Goal: Information Seeking & Learning: Check status

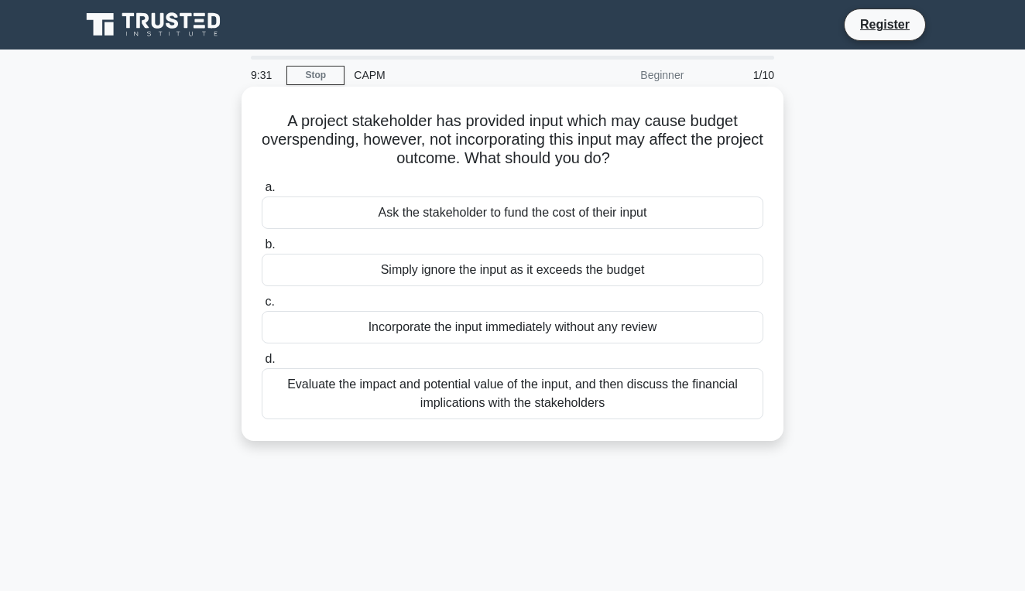
click at [508, 400] on div "Evaluate the impact and potential value of the input, and then discuss the fina…" at bounding box center [513, 393] width 502 height 51
click at [262, 365] on input "d. Evaluate the impact and potential value of the input, and then discuss the f…" at bounding box center [262, 359] width 0 height 10
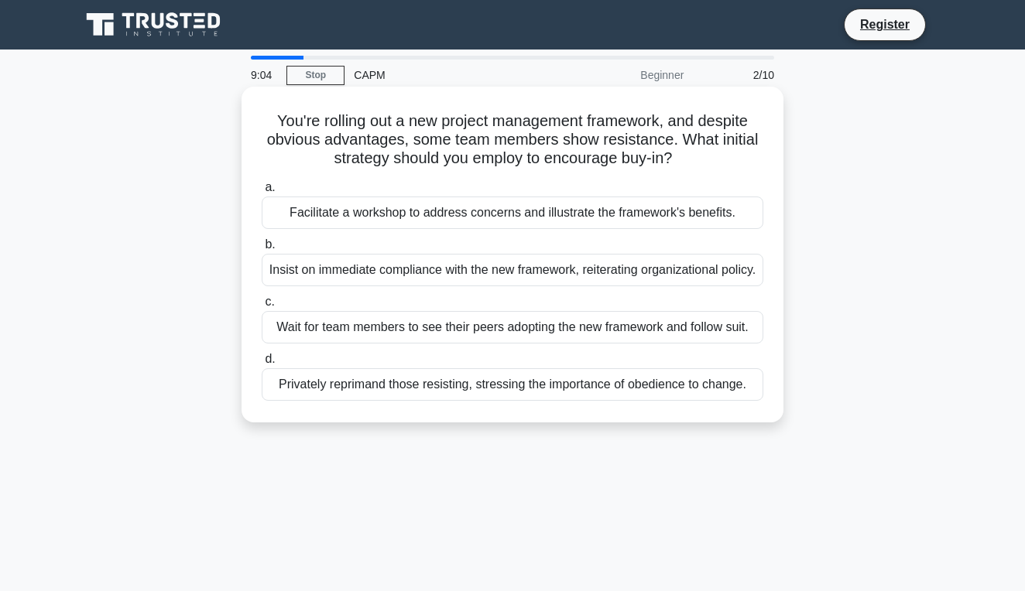
click at [511, 214] on div "Facilitate a workshop to address concerns and illustrate the framework's benefi…" at bounding box center [513, 213] width 502 height 33
click at [262, 193] on input "a. Facilitate a workshop to address concerns and illustrate the framework's ben…" at bounding box center [262, 188] width 0 height 10
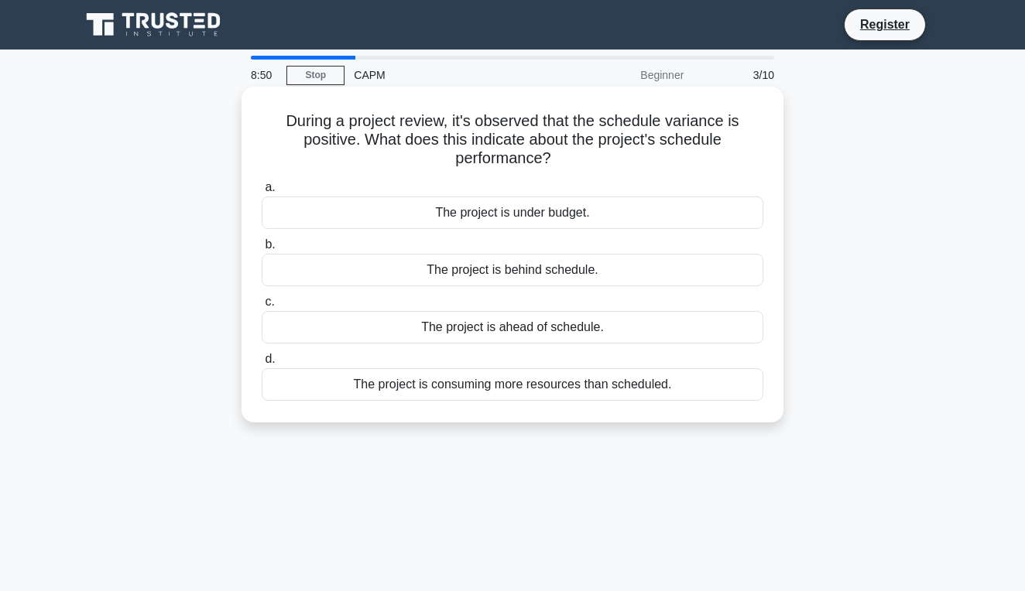
click at [519, 327] on div "The project is ahead of schedule." at bounding box center [513, 327] width 502 height 33
click at [262, 307] on input "c. The project is ahead of schedule." at bounding box center [262, 302] width 0 height 10
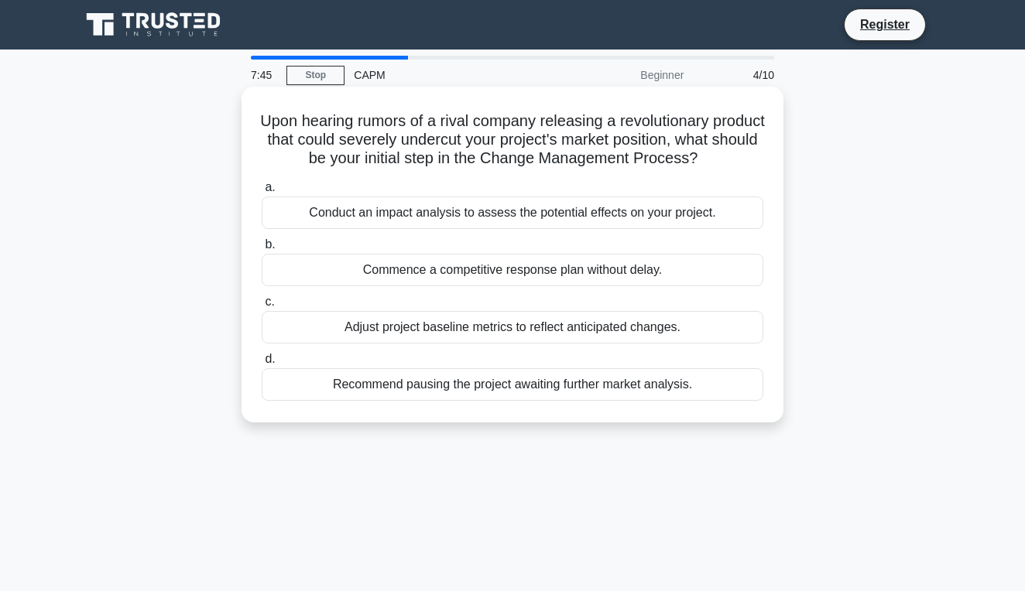
click at [582, 213] on div "Conduct an impact analysis to assess the potential effects on your project." at bounding box center [513, 213] width 502 height 33
click at [262, 193] on input "a. Conduct an impact analysis to assess the potential effects on your project." at bounding box center [262, 188] width 0 height 10
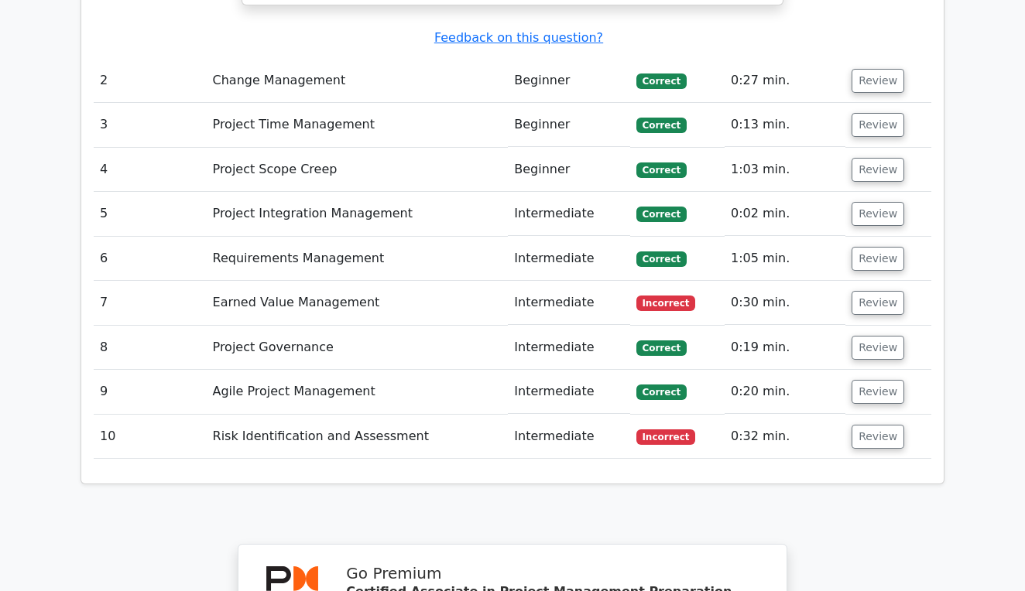
scroll to position [2219, 0]
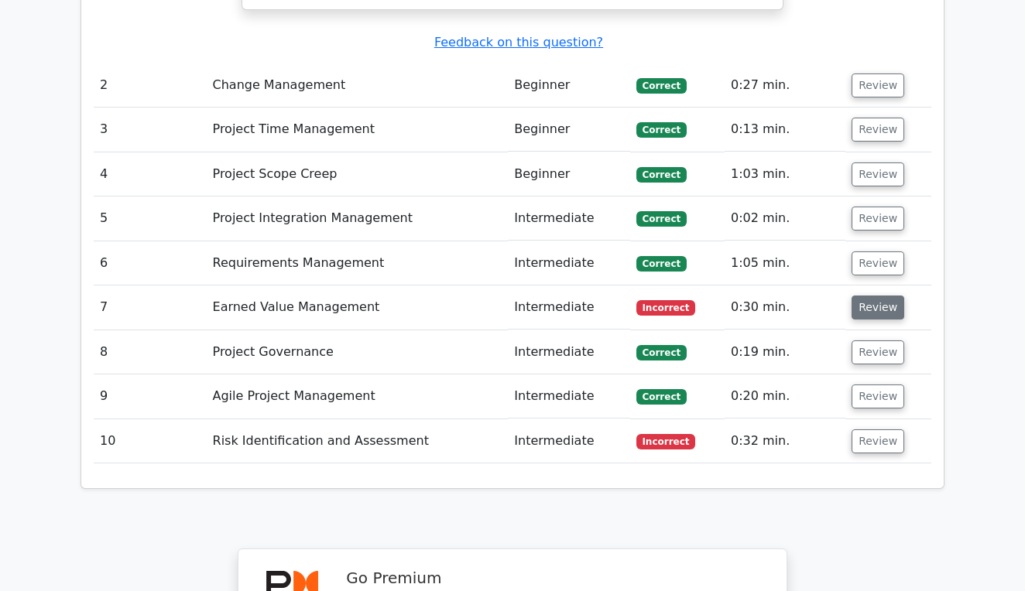
click at [866, 296] on button "Review" at bounding box center [877, 308] width 53 height 24
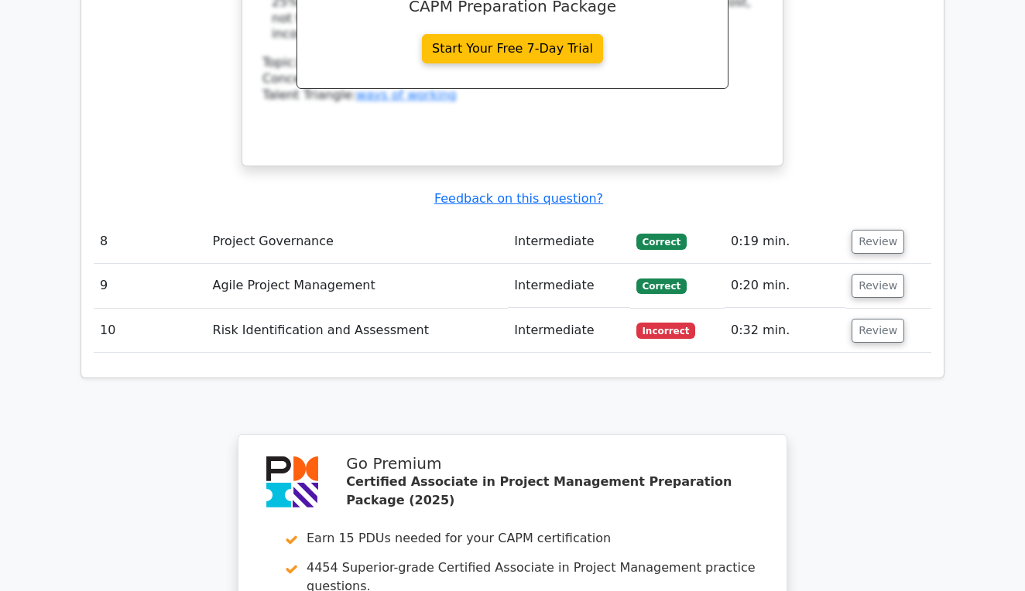
scroll to position [2977, 0]
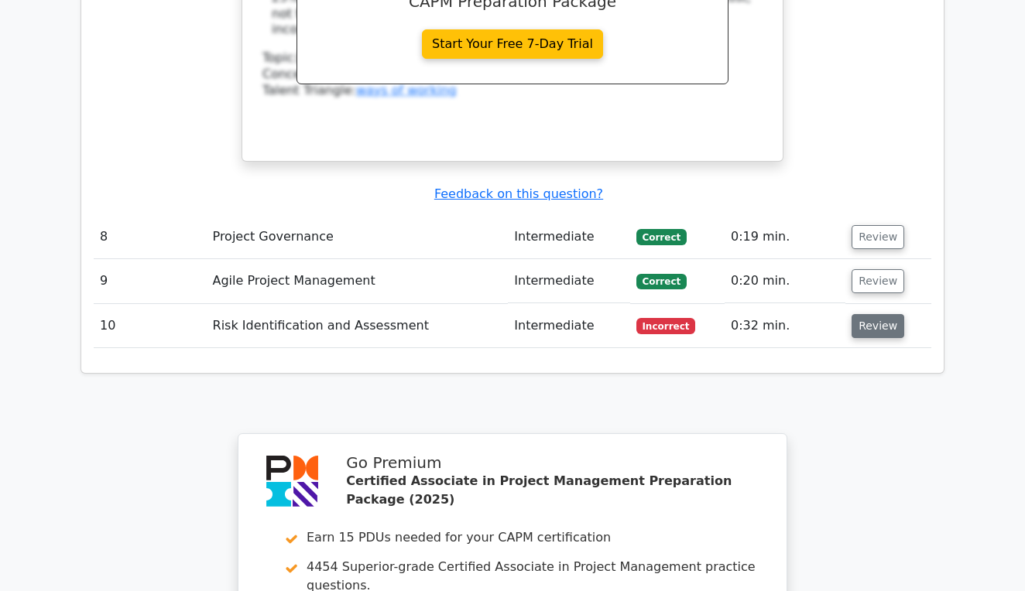
click at [888, 314] on button "Review" at bounding box center [877, 326] width 53 height 24
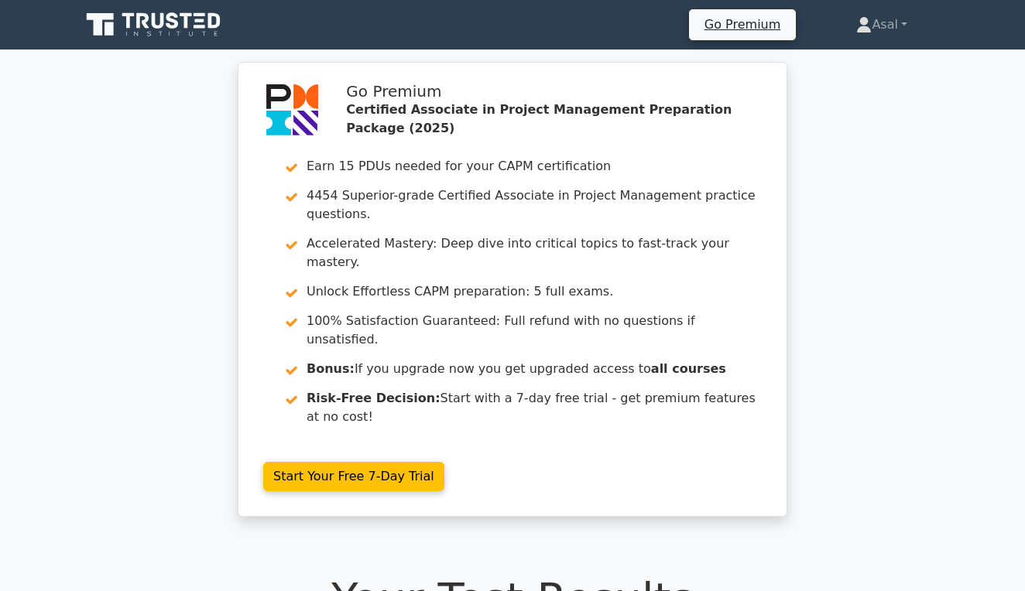
scroll to position [0, 0]
